Goal: Transaction & Acquisition: Purchase product/service

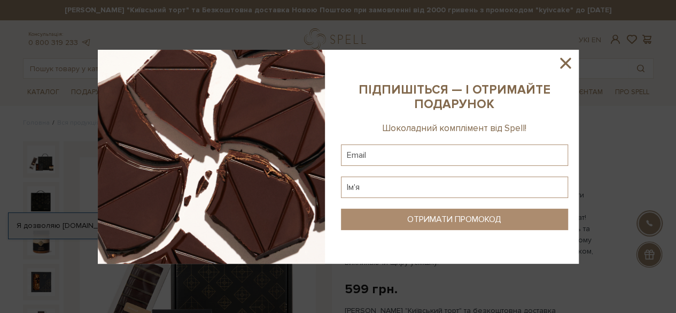
click at [566, 63] on icon at bounding box center [565, 63] width 18 height 18
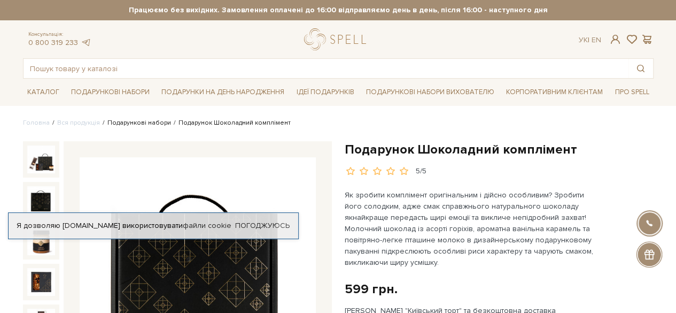
click at [125, 125] on link "Подарункові набори" at bounding box center [139, 123] width 64 height 8
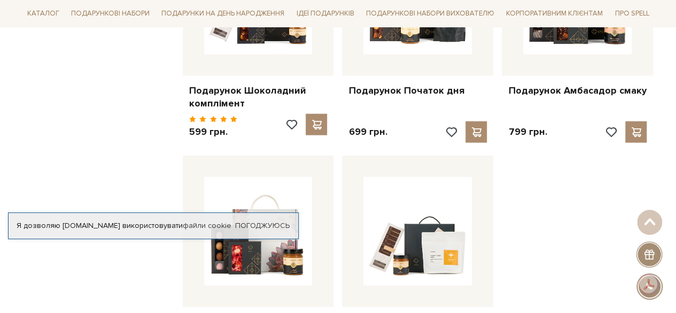
scroll to position [1442, 0]
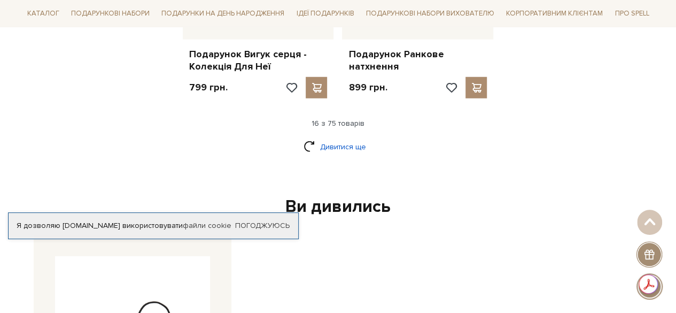
click at [344, 137] on link "Дивитися ще" at bounding box center [337, 146] width 69 height 19
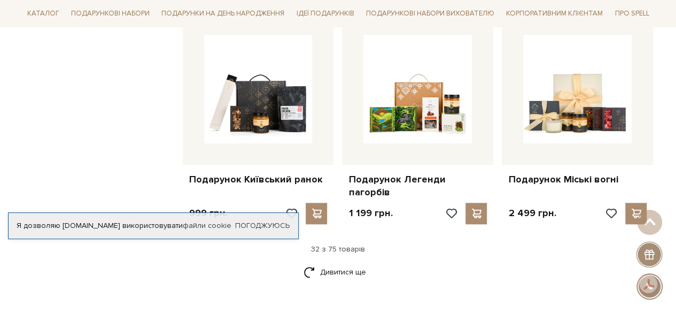
scroll to position [2458, 0]
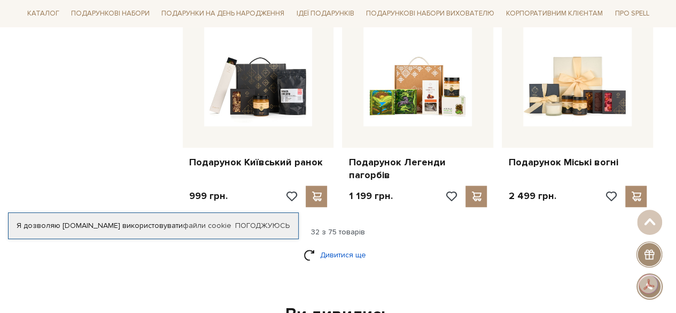
click at [340, 245] on link "Дивитися ще" at bounding box center [337, 254] width 69 height 19
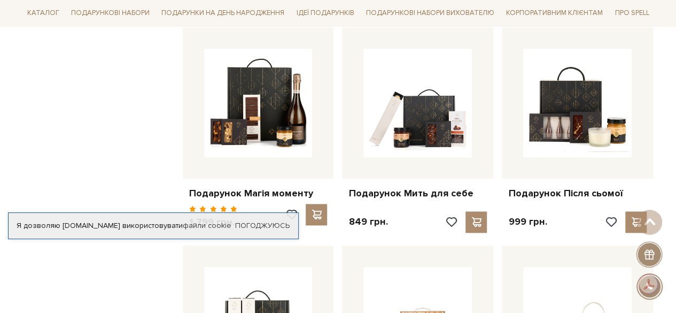
scroll to position [2671, 0]
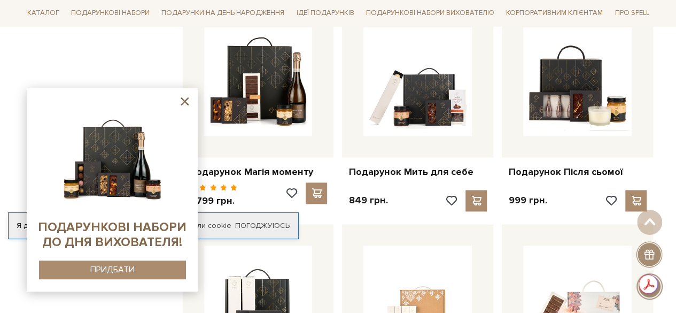
click at [183, 101] on icon at bounding box center [184, 101] width 13 height 13
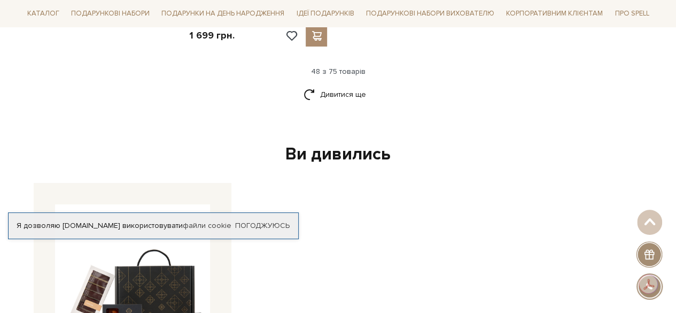
scroll to position [3847, 0]
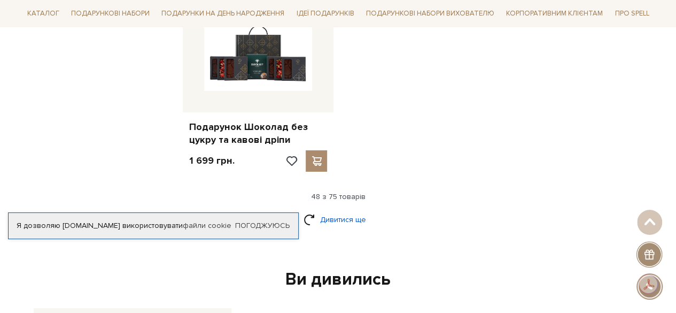
click at [335, 210] on link "Дивитися ще" at bounding box center [337, 219] width 69 height 19
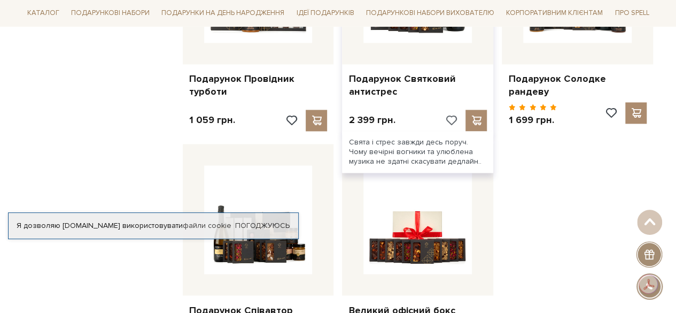
scroll to position [4915, 0]
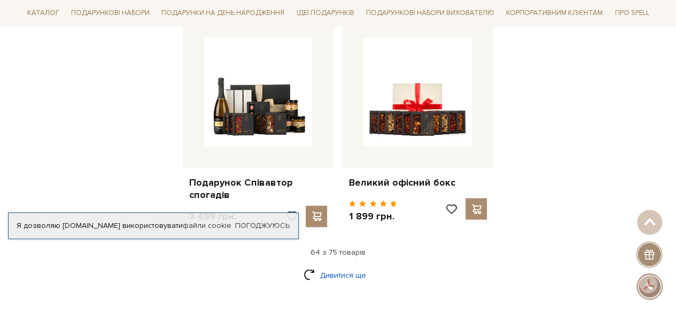
click at [338, 265] on link "Дивитися ще" at bounding box center [337, 274] width 69 height 19
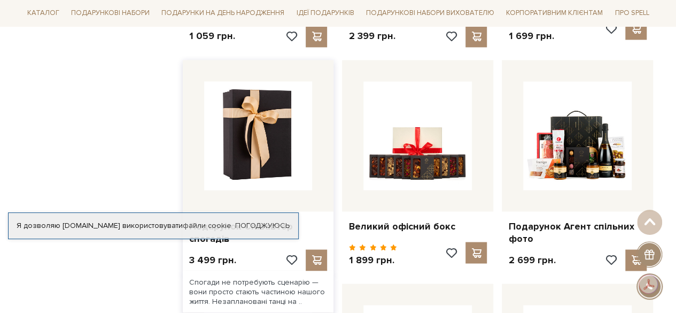
scroll to position [4695, 0]
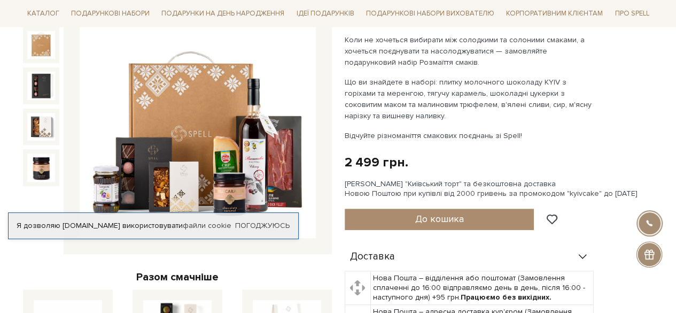
scroll to position [160, 0]
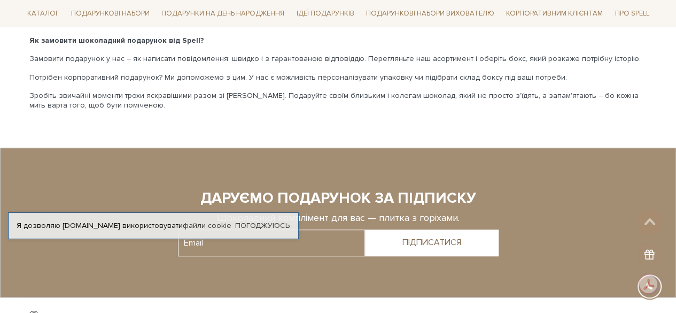
scroll to position [2303, 0]
